Goal: Check status: Check status

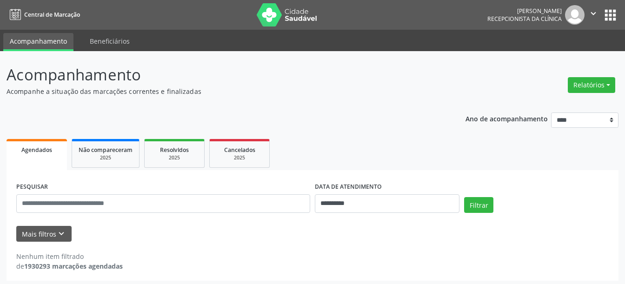
scroll to position [3, 0]
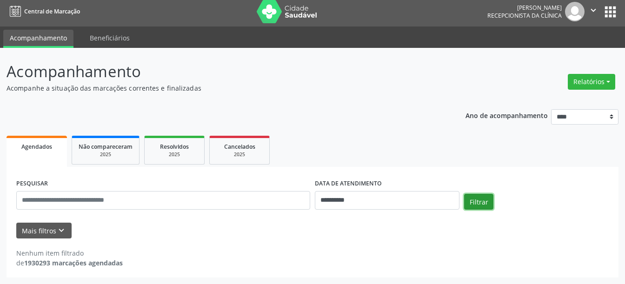
click at [474, 199] on button "Filtrar" at bounding box center [478, 202] width 29 height 16
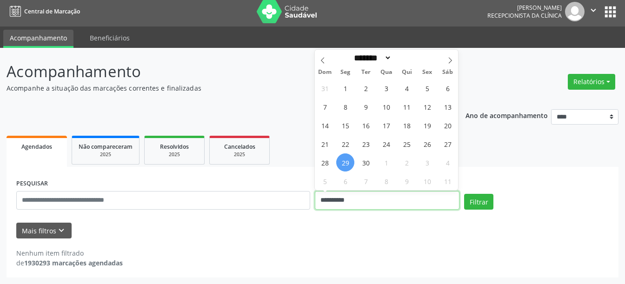
click at [327, 193] on input "**********" at bounding box center [387, 200] width 145 height 19
click at [348, 162] on span "29" at bounding box center [345, 162] width 18 height 18
type input "**********"
click at [346, 158] on span "29" at bounding box center [345, 162] width 18 height 18
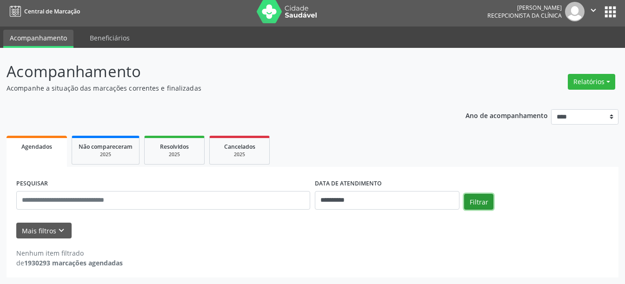
click at [477, 199] on button "Filtrar" at bounding box center [478, 202] width 29 height 16
click at [52, 229] on button "Mais filtros keyboard_arrow_down" at bounding box center [43, 231] width 55 height 16
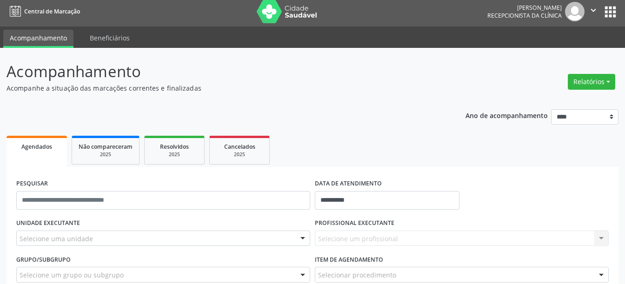
scroll to position [92, 0]
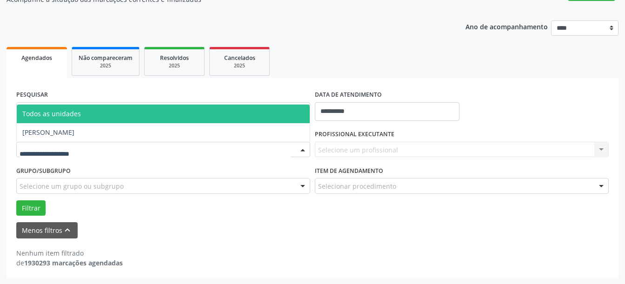
drag, startPoint x: 245, startPoint y: 146, endPoint x: 225, endPoint y: 151, distance: 20.4
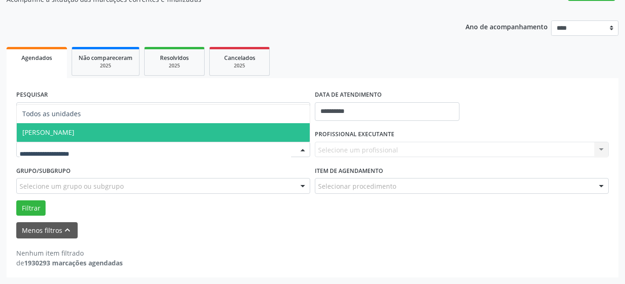
drag, startPoint x: 190, startPoint y: 140, endPoint x: 306, endPoint y: 137, distance: 116.3
click at [192, 139] on span "[PERSON_NAME]" at bounding box center [163, 132] width 293 height 19
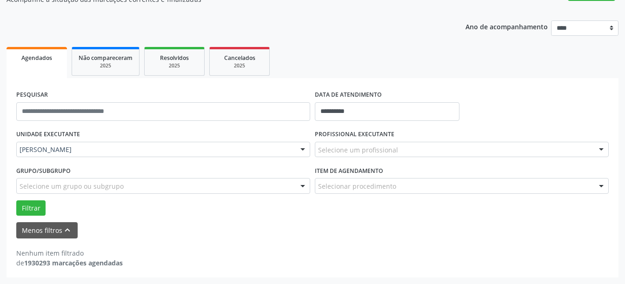
click at [368, 152] on div "Selecione um profissional Todos os profissionais [PERSON_NAME] [PERSON_NAME] [P…" at bounding box center [462, 150] width 294 height 16
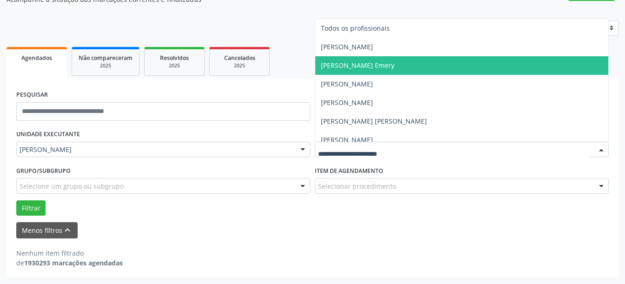
scroll to position [7, 0]
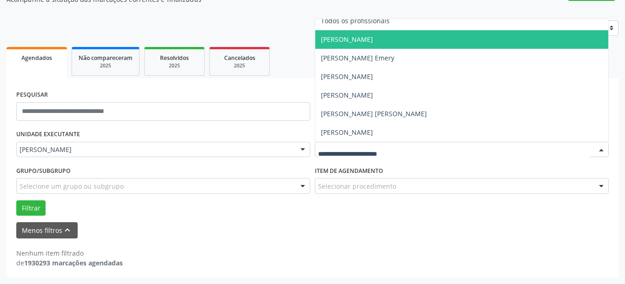
click at [345, 40] on span "[PERSON_NAME]" at bounding box center [347, 39] width 52 height 9
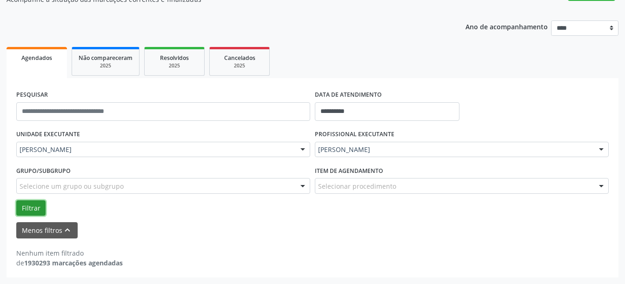
click at [36, 204] on button "Filtrar" at bounding box center [30, 208] width 29 height 16
